Goal: Check status: Check status

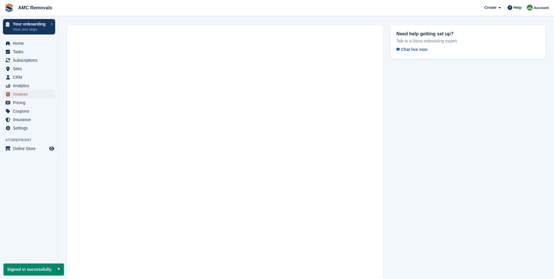
click at [23, 90] on span "Invoices" at bounding box center [30, 94] width 35 height 8
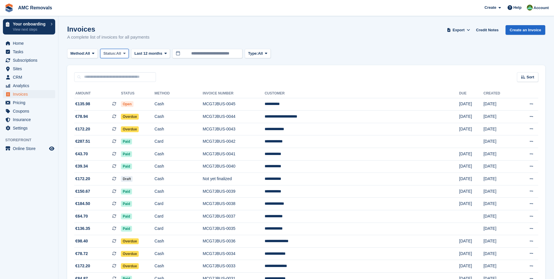
click at [123, 52] on button "Status: All" at bounding box center [114, 54] width 29 height 10
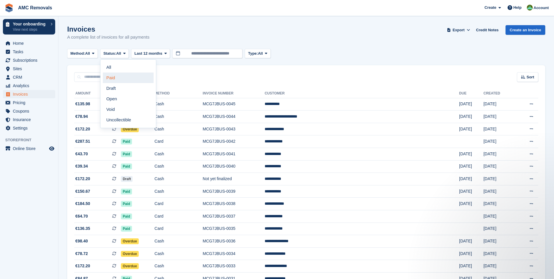
click at [118, 75] on link "Paid" at bounding box center [128, 77] width 51 height 11
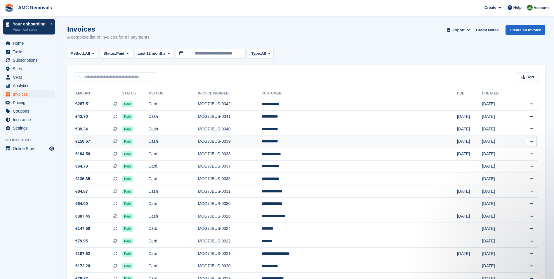
click at [186, 138] on td "Cash" at bounding box center [172, 141] width 49 height 13
click at [180, 119] on td "Cash" at bounding box center [172, 116] width 49 height 13
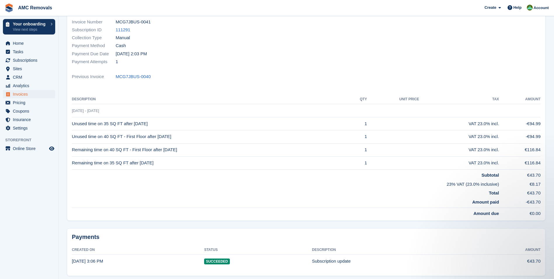
scroll to position [43, 0]
